Goal: Task Accomplishment & Management: Complete application form

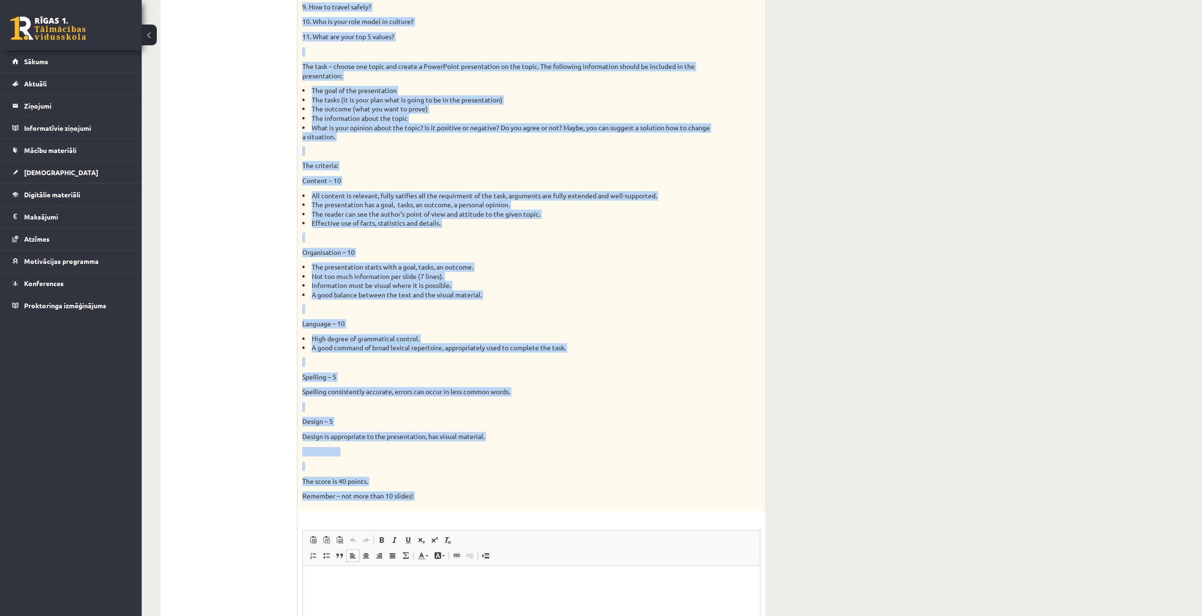
scroll to position [470, 0]
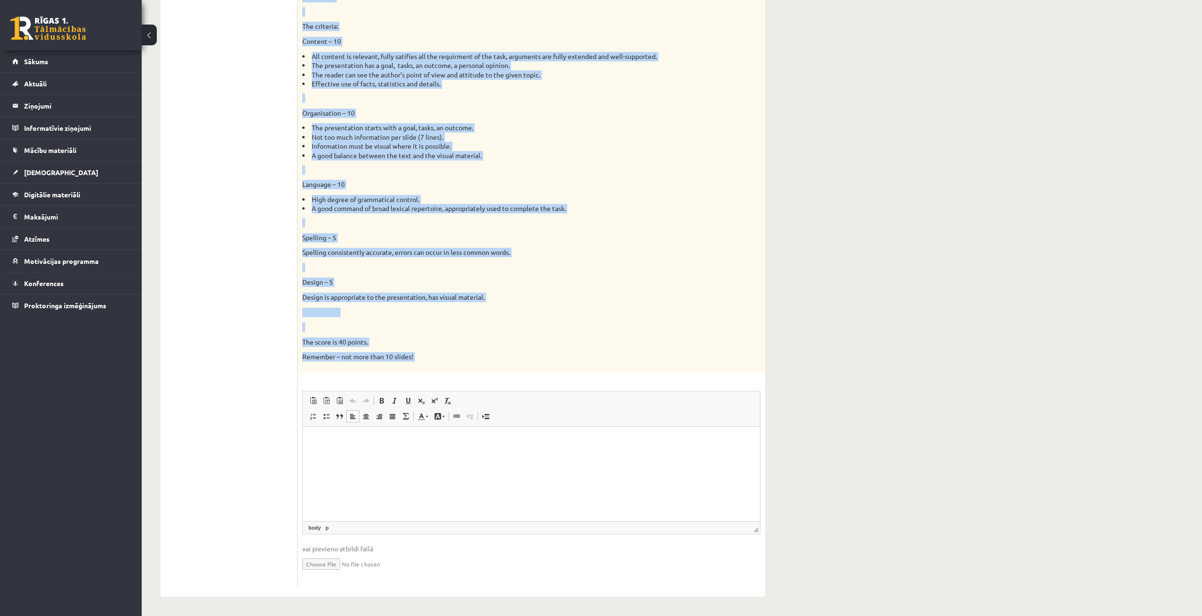
click at [326, 566] on input "file" at bounding box center [531, 563] width 458 height 19
type input "**********"
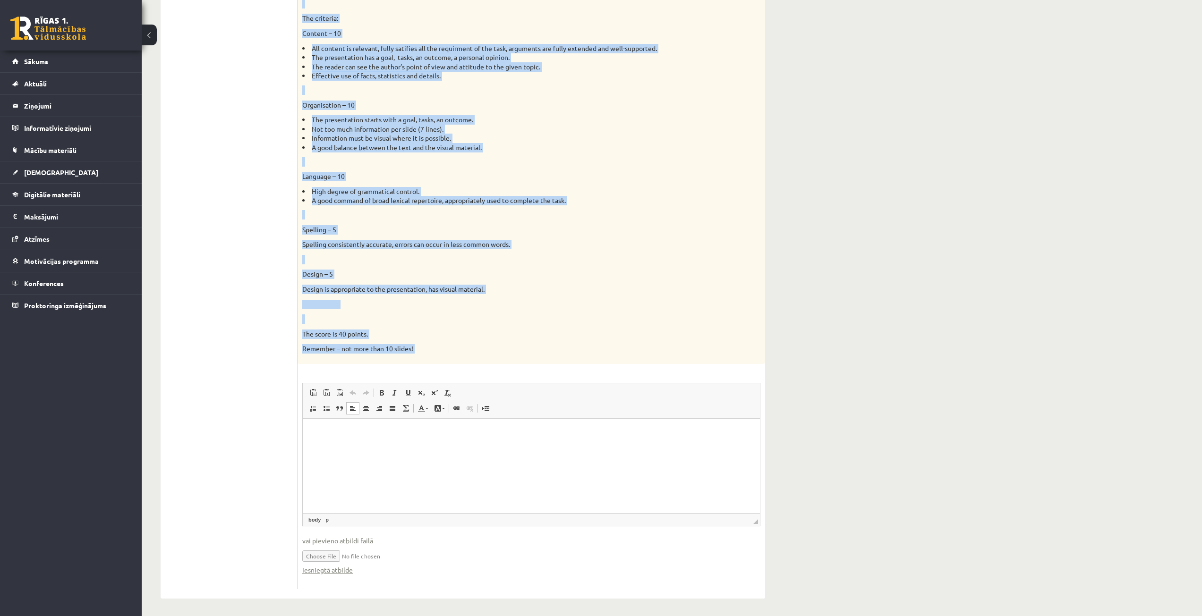
scroll to position [480, 0]
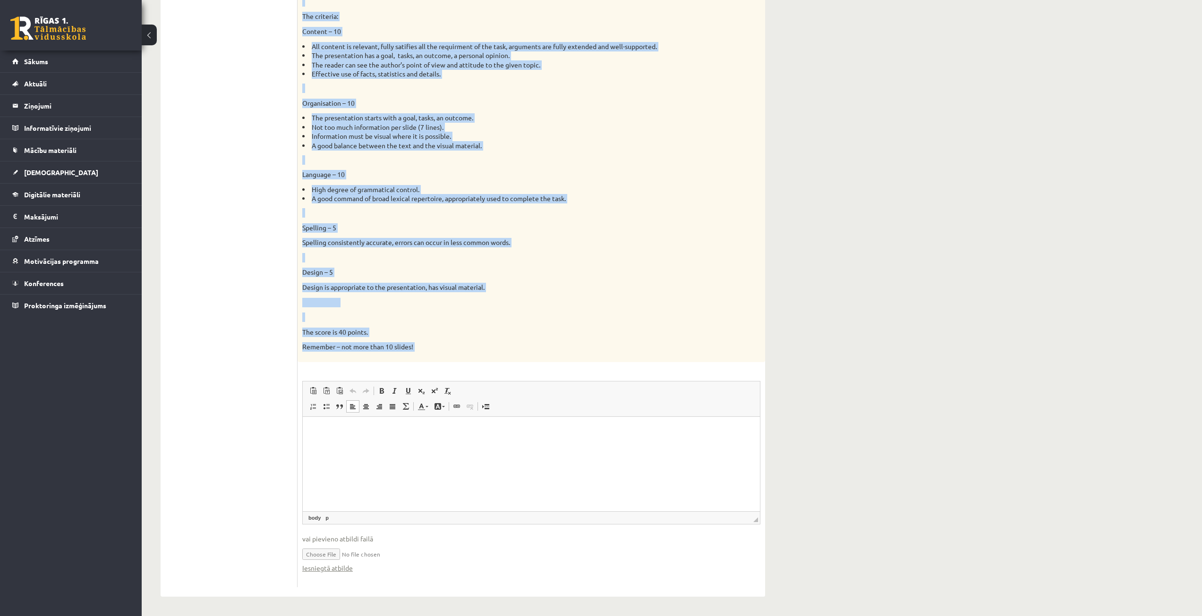
click at [317, 560] on input "file" at bounding box center [531, 553] width 458 height 19
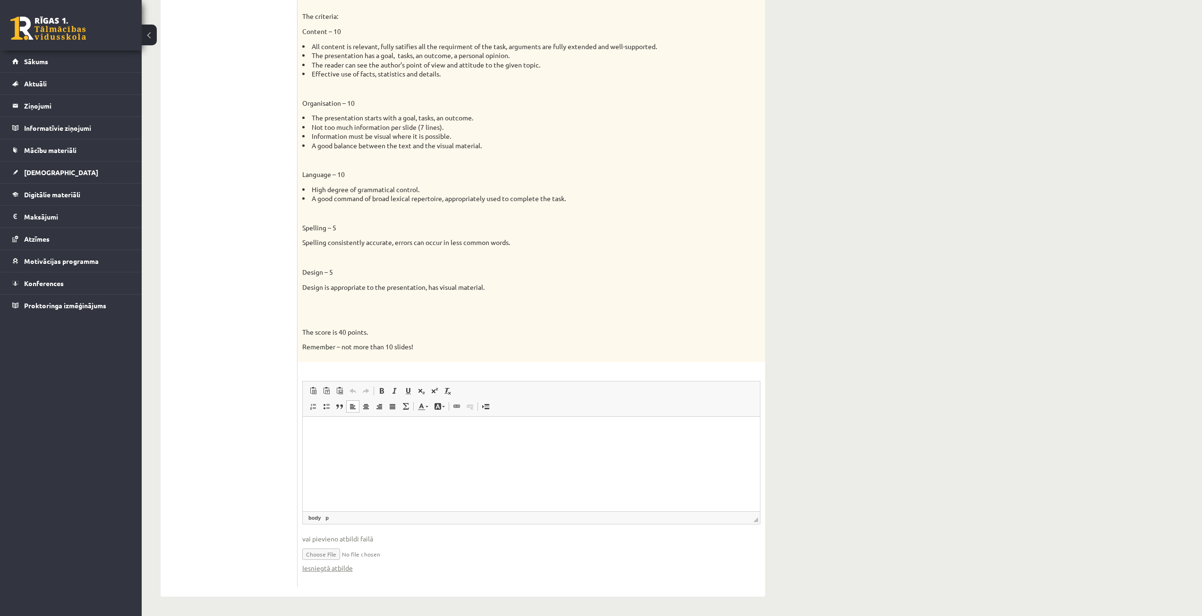
click at [326, 445] on html at bounding box center [531, 431] width 457 height 29
click at [326, 433] on p "Визуальный текстовый редактор, wiswyg-editor-user-answer-47363902381560" at bounding box center [531, 431] width 438 height 10
click at [401, 445] on html "**********" at bounding box center [531, 431] width 457 height 29
click at [368, 521] on span "◢ Путь элементов body p" at bounding box center [531, 518] width 457 height 13
click at [359, 554] on input "file" at bounding box center [531, 553] width 458 height 19
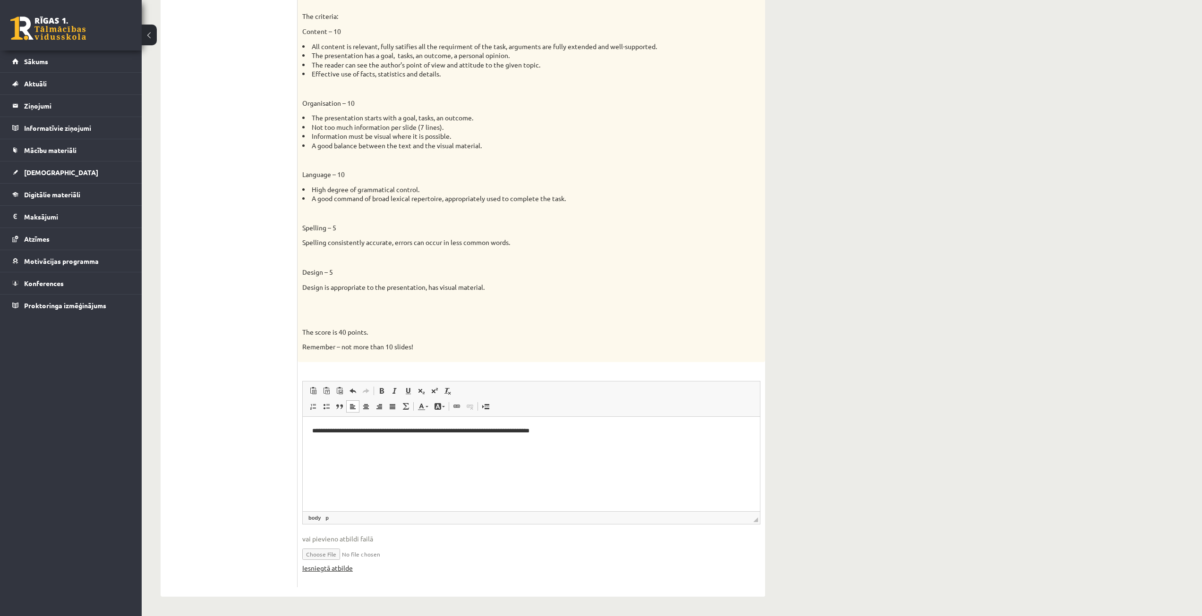
click at [333, 571] on link "Iesniegtā atbilde" at bounding box center [327, 568] width 51 height 10
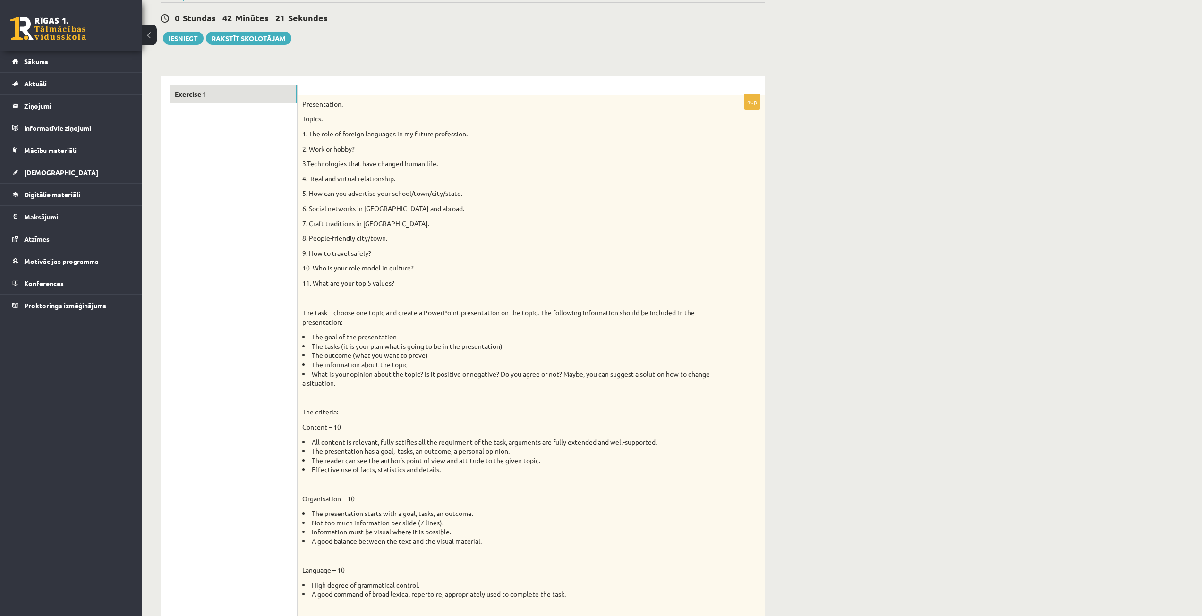
scroll to position [0, 0]
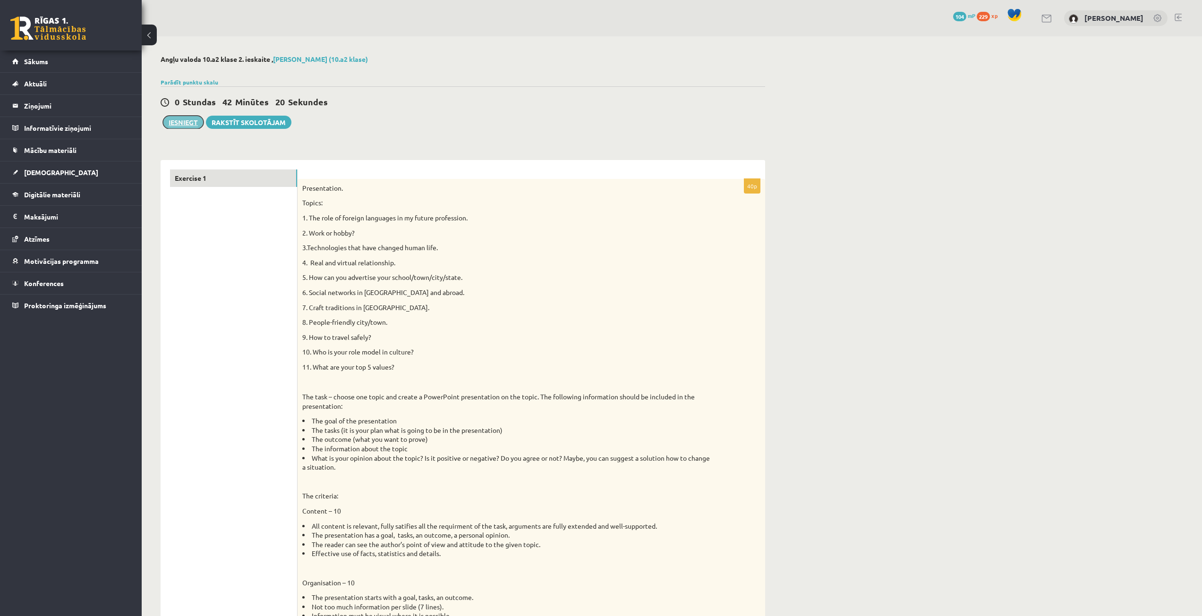
click at [175, 124] on button "Iesniegt" at bounding box center [183, 122] width 41 height 13
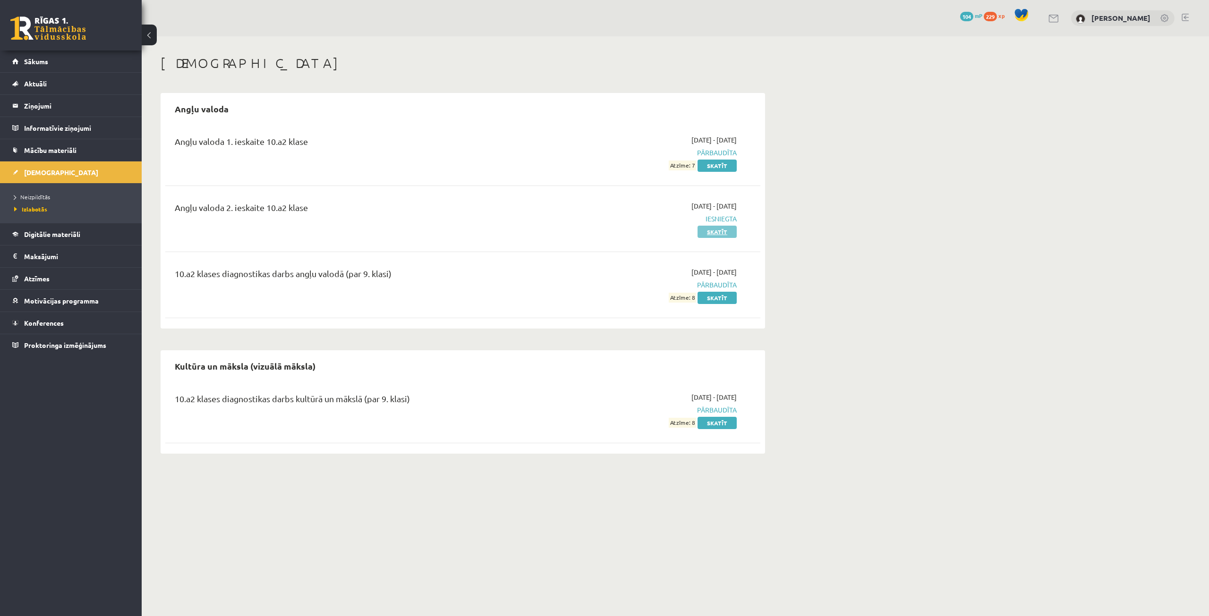
click at [708, 231] on link "Skatīt" at bounding box center [717, 232] width 39 height 12
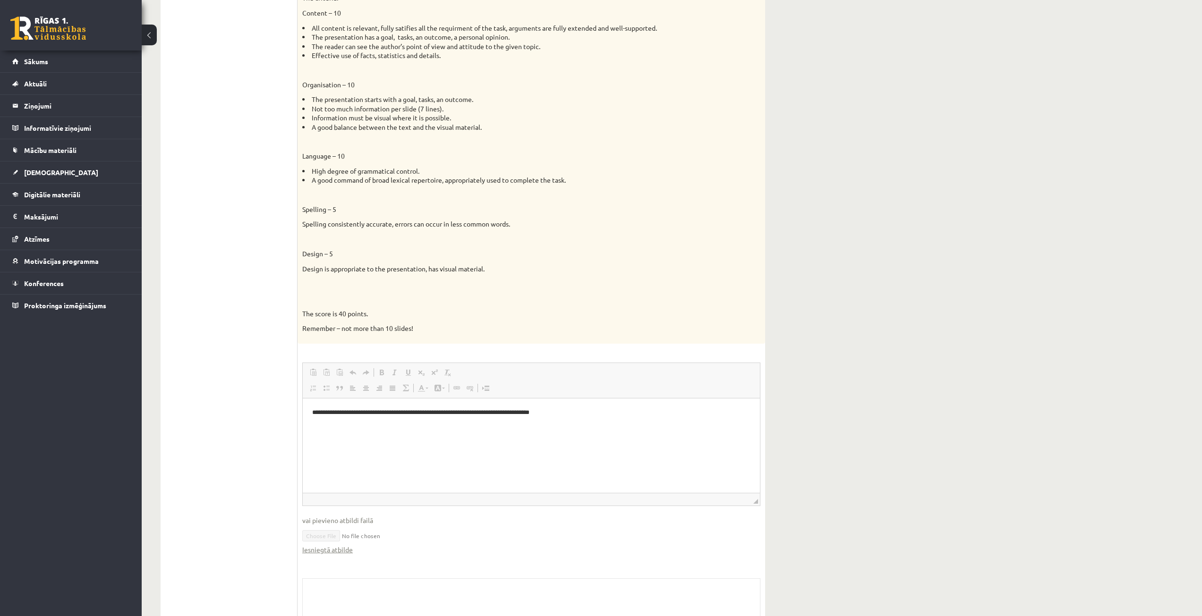
scroll to position [567, 0]
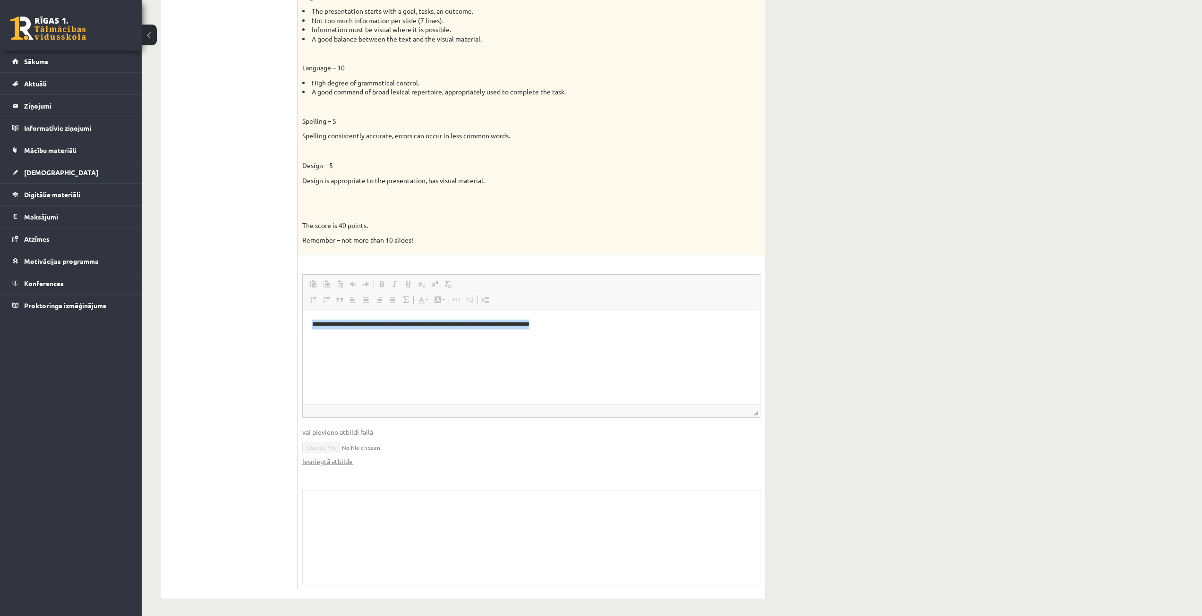
drag, startPoint x: 313, startPoint y: 324, endPoint x: 645, endPoint y: 309, distance: 332.4
click at [645, 310] on html "**********" at bounding box center [531, 324] width 457 height 29
click at [617, 334] on span "Копировать" at bounding box center [628, 331] width 40 height 14
copy p "**********"
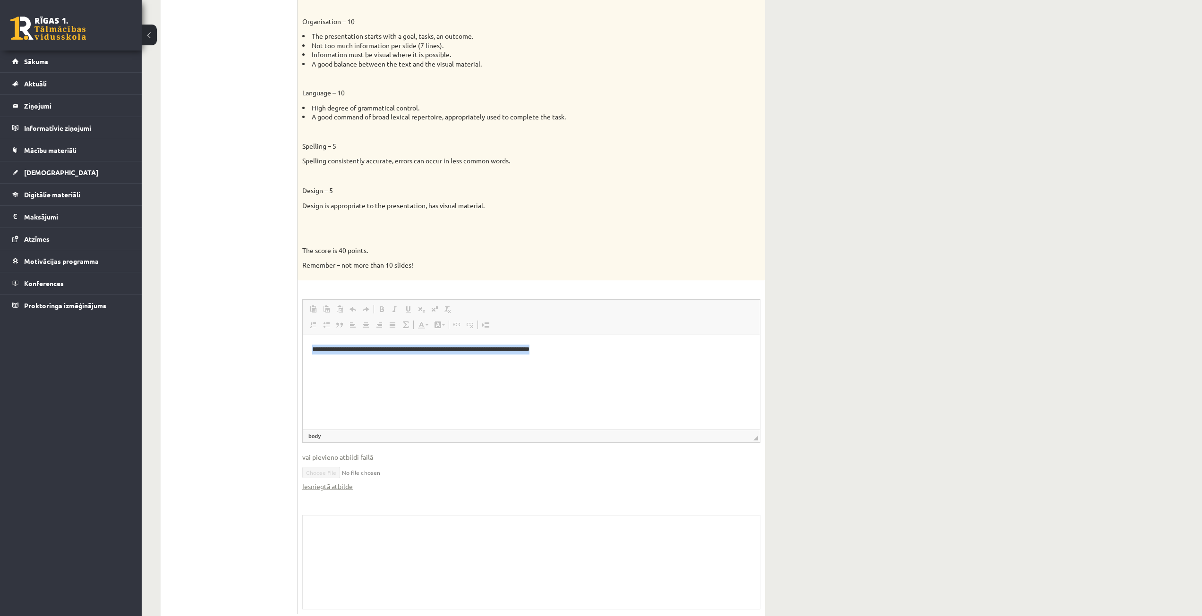
scroll to position [520, 0]
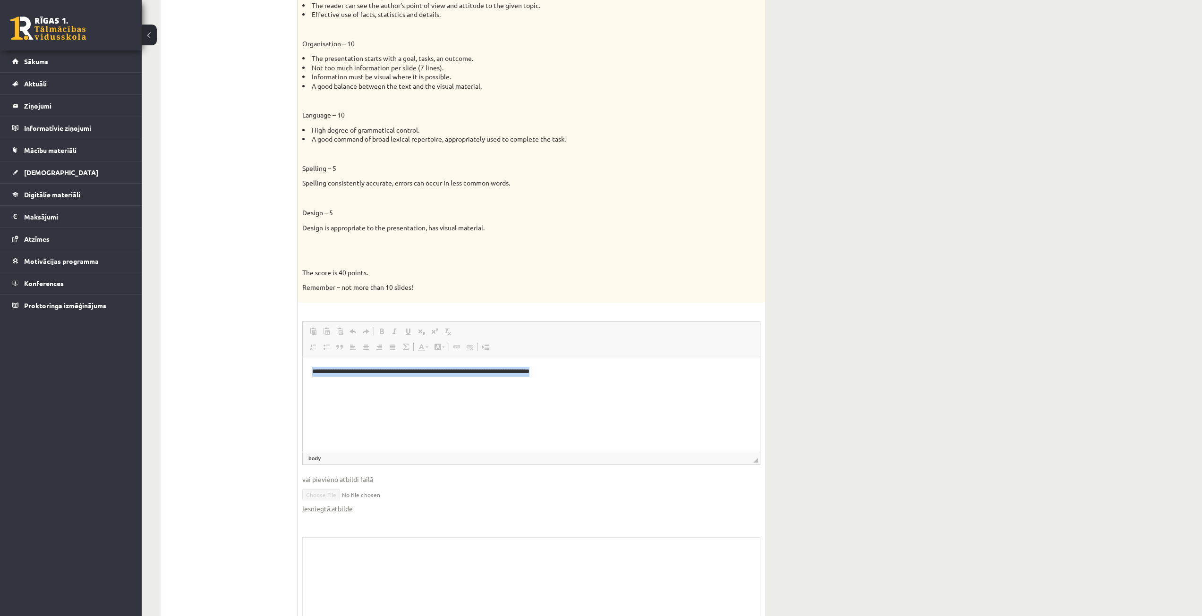
click at [501, 386] on html "**********" at bounding box center [531, 371] width 457 height 29
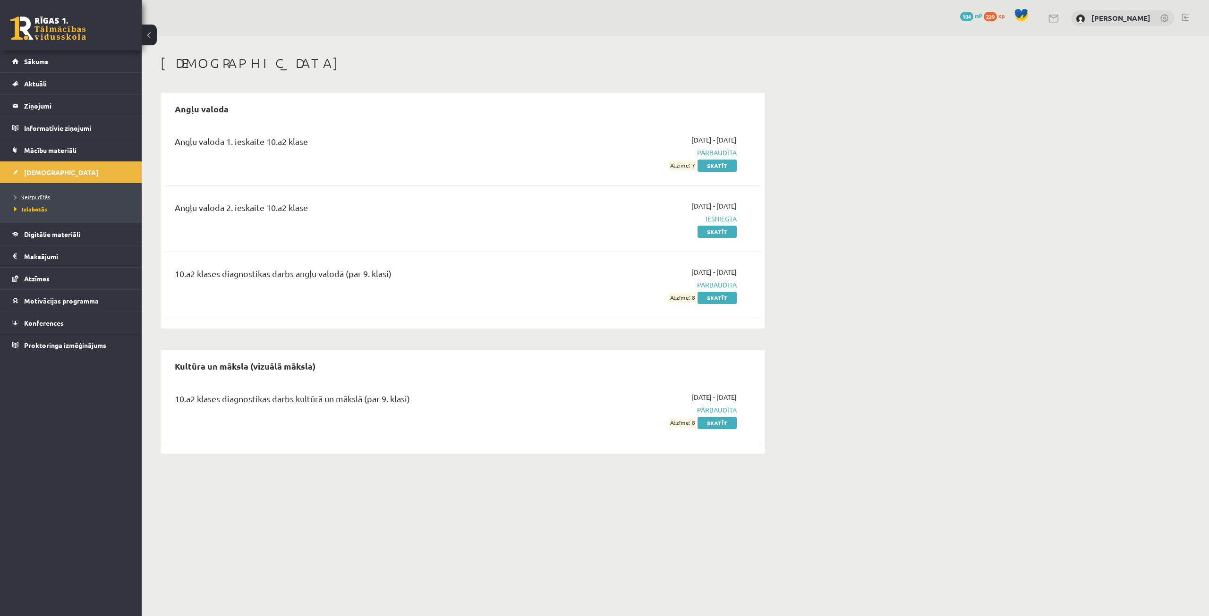
click at [46, 195] on span "Neizpildītās" at bounding box center [32, 197] width 36 height 8
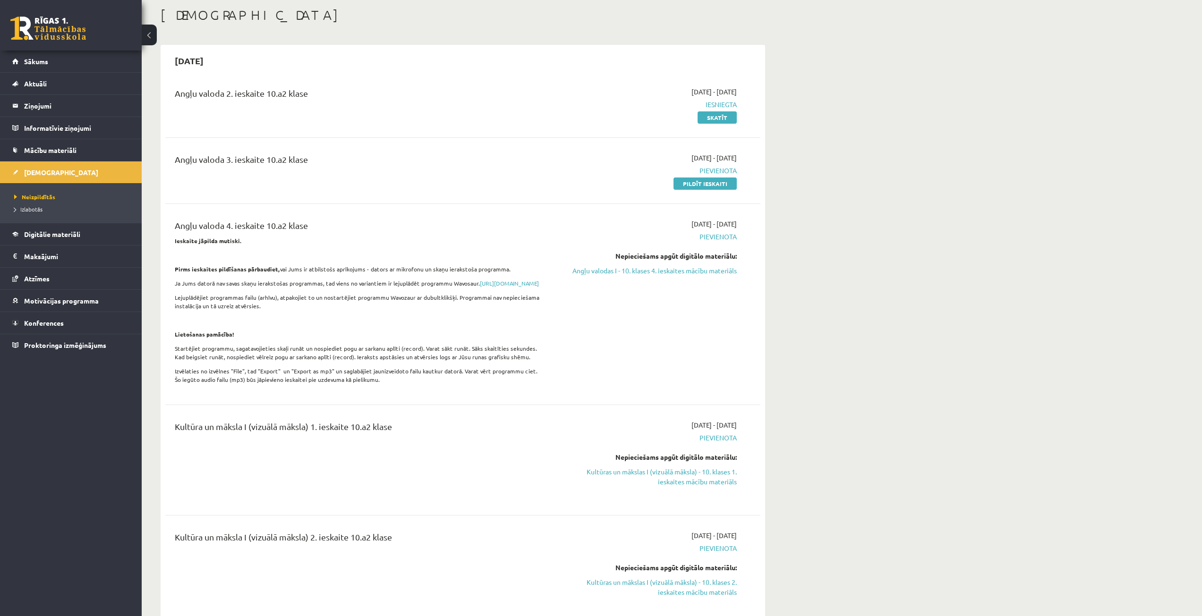
scroll to position [47, 0]
click at [92, 82] on link "Aktuāli" at bounding box center [71, 84] width 118 height 22
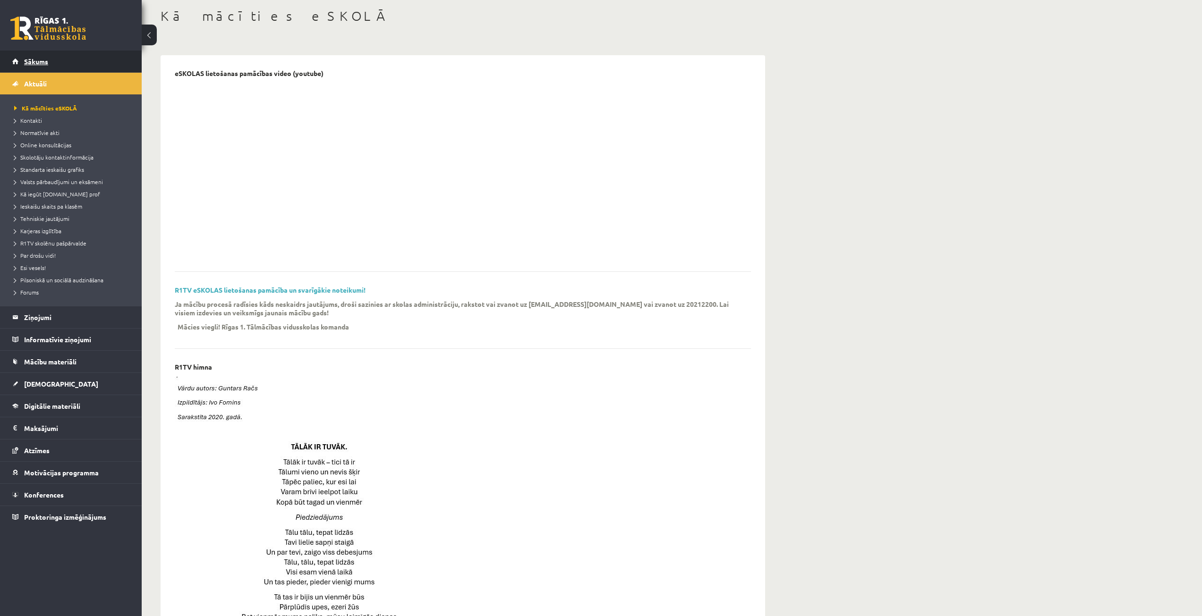
click at [89, 64] on link "Sākums" at bounding box center [71, 62] width 118 height 22
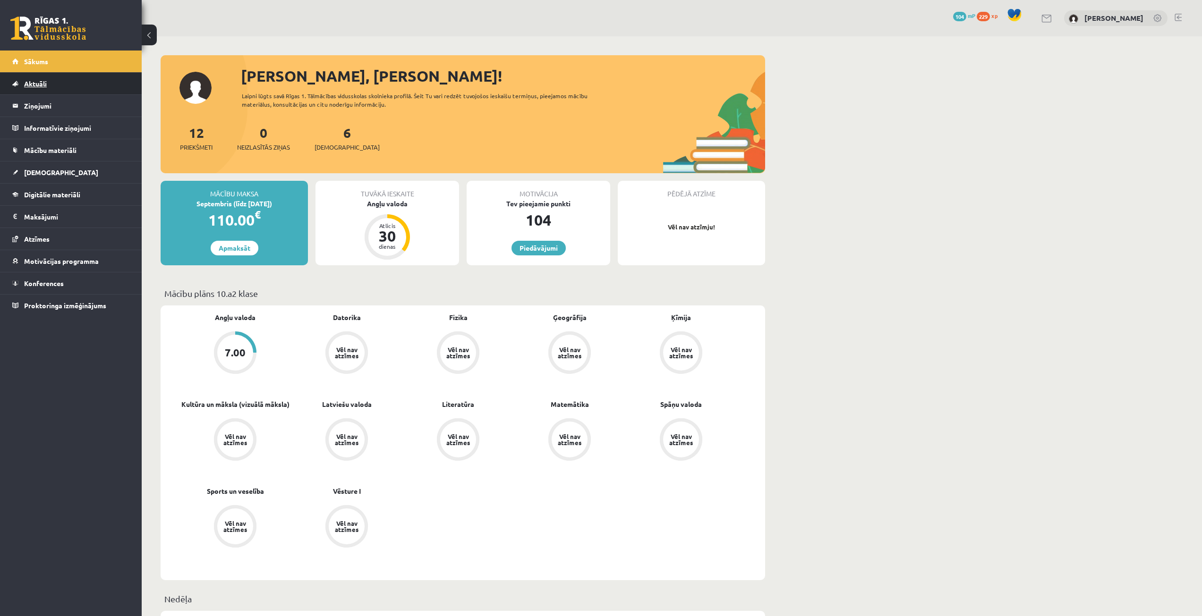
click at [76, 77] on link "Aktuāli" at bounding box center [71, 84] width 118 height 22
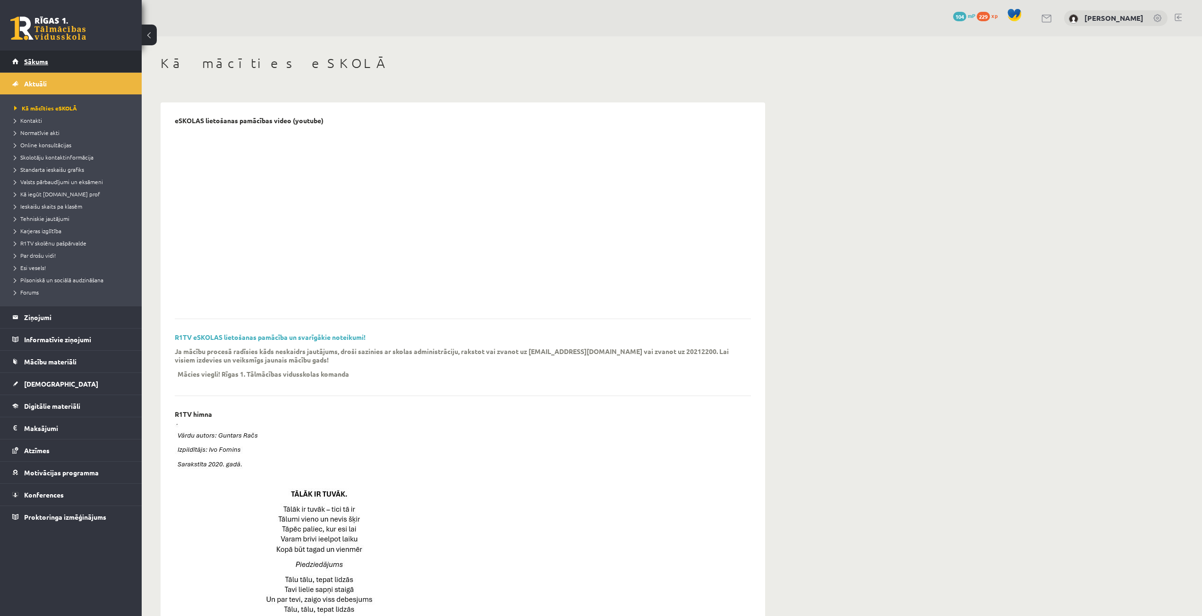
click at [75, 59] on link "Sākums" at bounding box center [71, 62] width 118 height 22
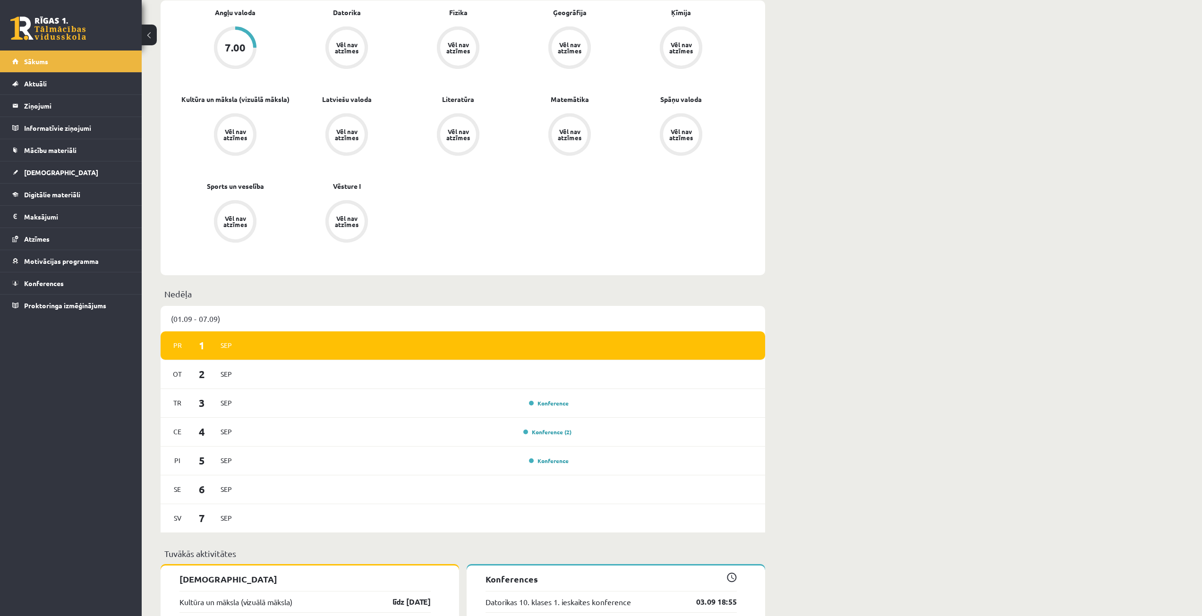
scroll to position [425, 0]
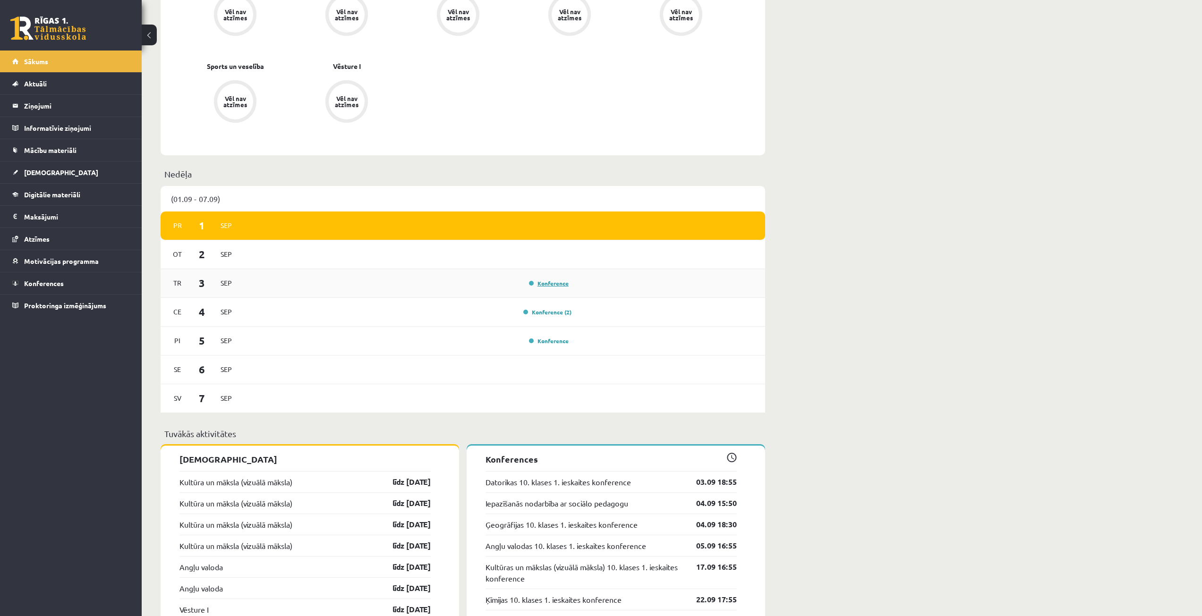
click at [541, 282] on link "Konference" at bounding box center [549, 284] width 40 height 8
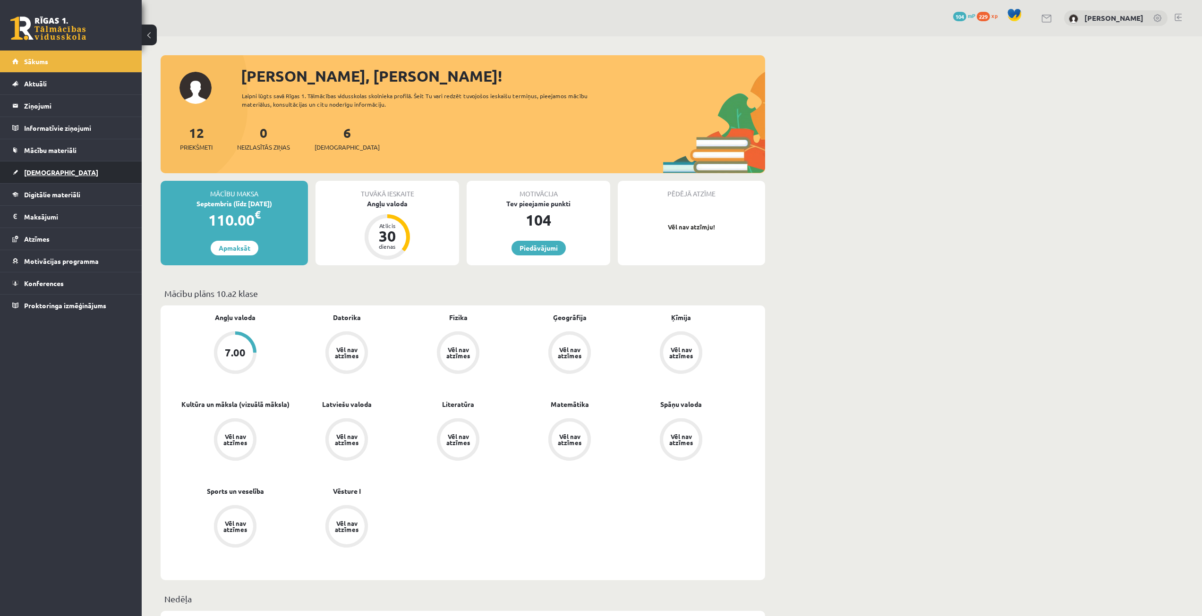
click at [71, 170] on link "[DEMOGRAPHIC_DATA]" at bounding box center [71, 173] width 118 height 22
